Goal: Transaction & Acquisition: Purchase product/service

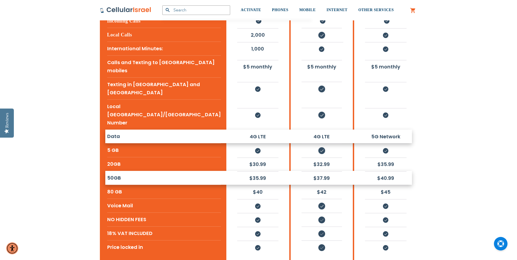
scroll to position [190, 0]
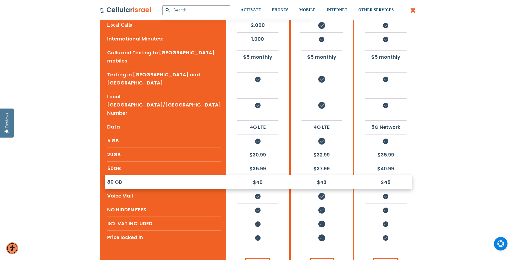
click at [301, 176] on li "$42" at bounding box center [321, 182] width 40 height 13
click at [103, 175] on div "80 GB" at bounding box center [163, 182] width 126 height 14
click at [111, 175] on li "80 GB" at bounding box center [164, 182] width 114 height 14
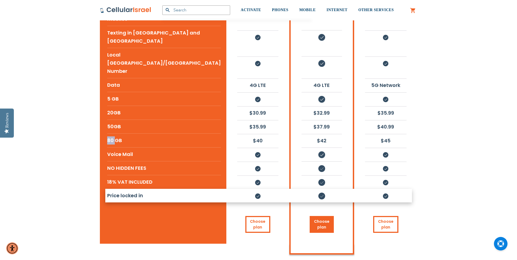
scroll to position [271, 0]
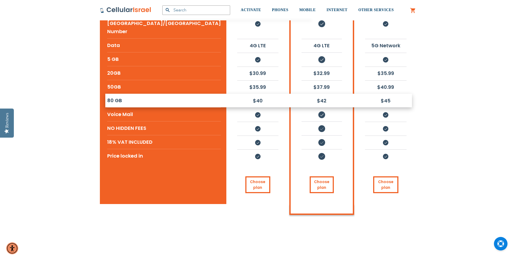
click at [381, 94] on li "$45" at bounding box center [385, 100] width 41 height 13
click at [384, 94] on li "$45" at bounding box center [385, 100] width 41 height 13
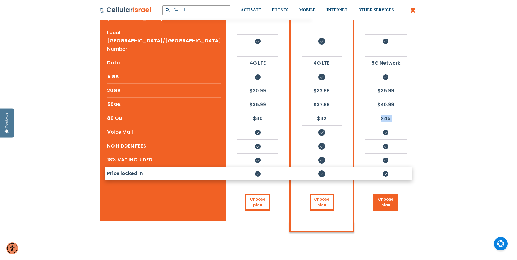
scroll to position [244, 0]
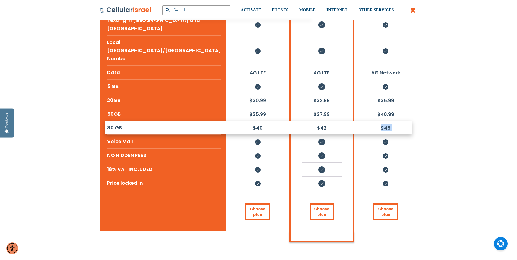
click at [386, 121] on li "$45" at bounding box center [385, 127] width 41 height 13
drag, startPoint x: 386, startPoint y: 120, endPoint x: 390, endPoint y: 119, distance: 3.8
click at [386, 121] on li "$45" at bounding box center [385, 127] width 41 height 13
click at [414, 121] on div "$45" at bounding box center [385, 127] width 63 height 13
click at [377, 121] on li "$45" at bounding box center [385, 127] width 41 height 13
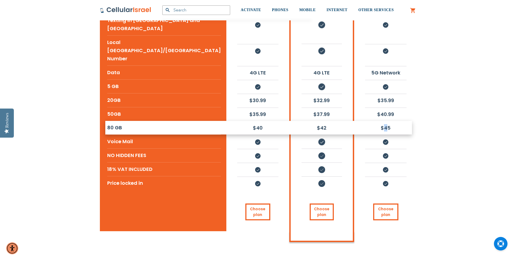
click at [378, 121] on li "$45" at bounding box center [385, 127] width 41 height 13
click at [383, 121] on li "$45" at bounding box center [385, 127] width 41 height 13
click at [383, 203] on link "Choose plan" at bounding box center [385, 211] width 25 height 17
